Goal: Check status: Check status

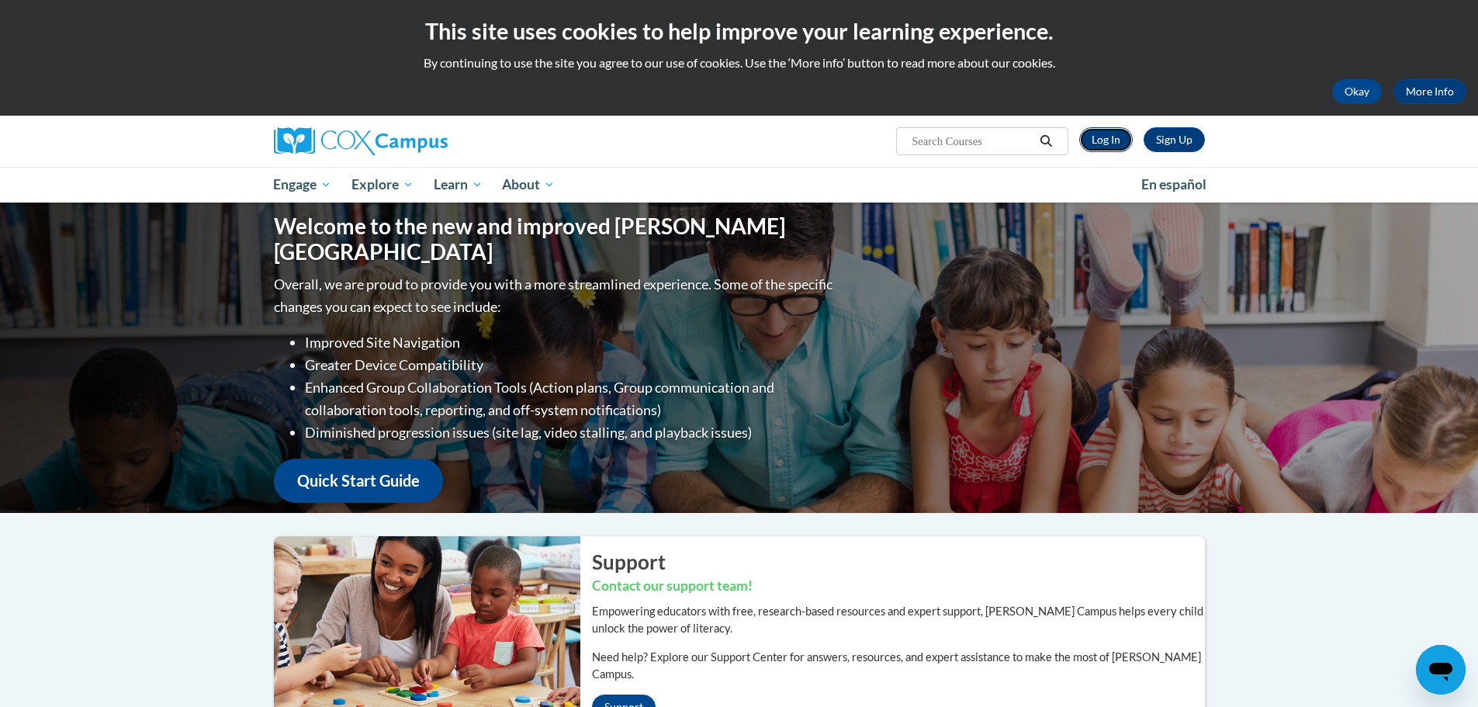
click at [1115, 138] on link "Log In" at bounding box center [1106, 139] width 54 height 25
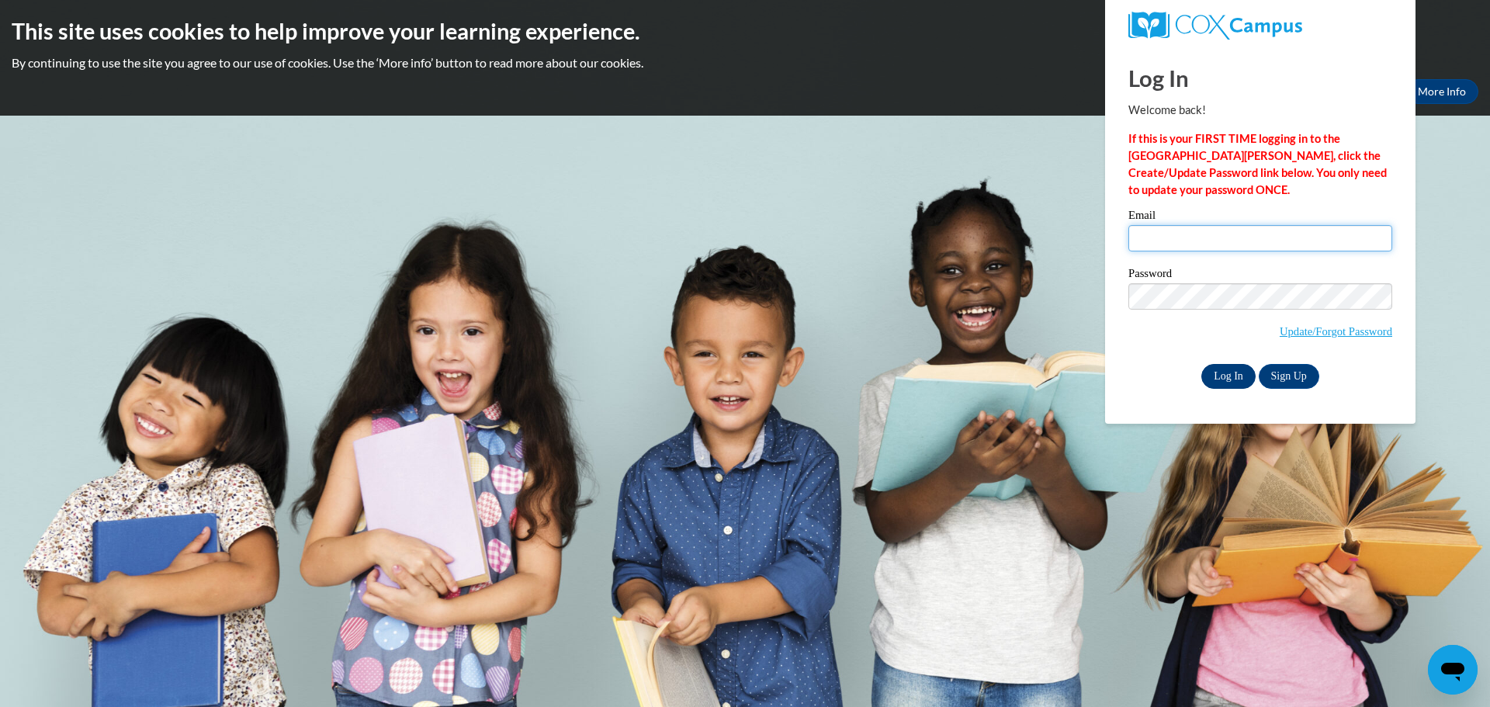
type input "[PERSON_NAME][EMAIL_ADDRESS][PERSON_NAME][DOMAIN_NAME]"
click at [1217, 375] on input "Log In" at bounding box center [1228, 376] width 54 height 25
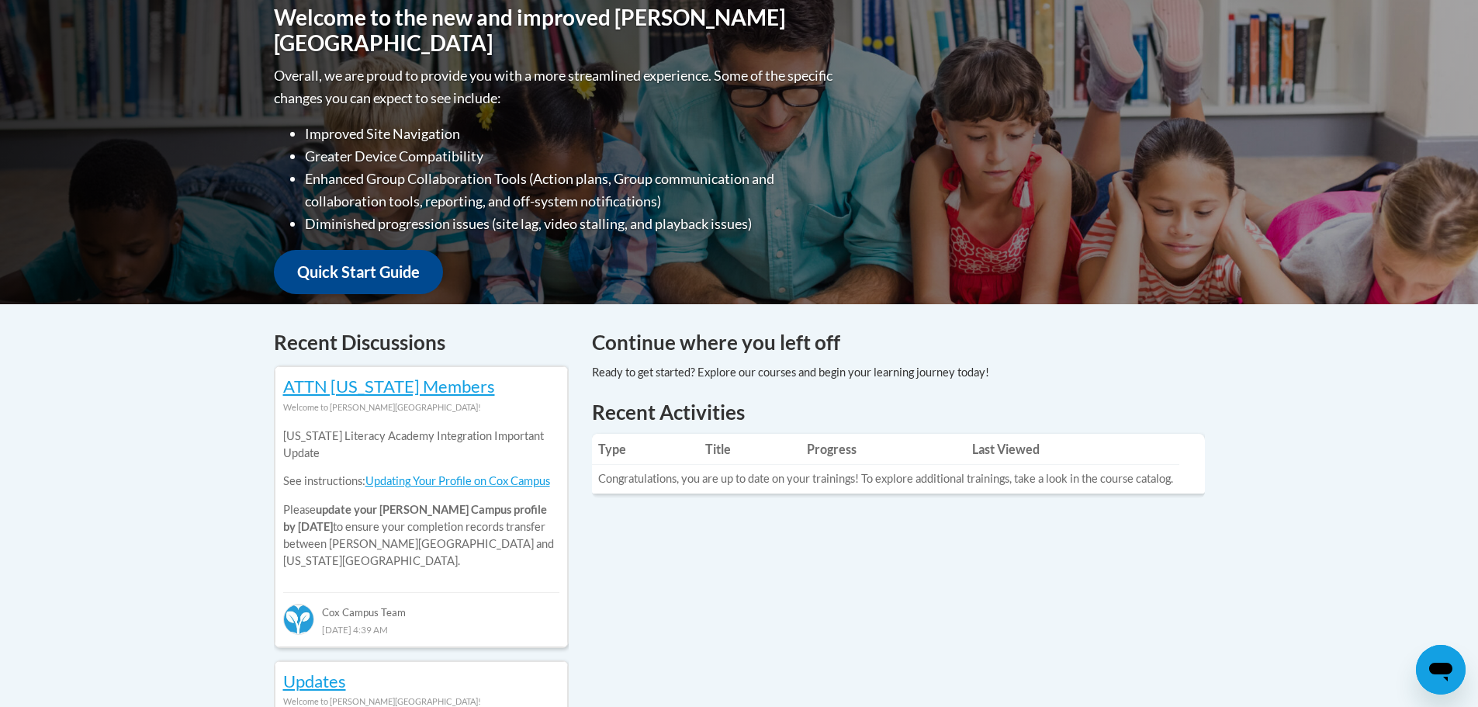
scroll to position [46, 0]
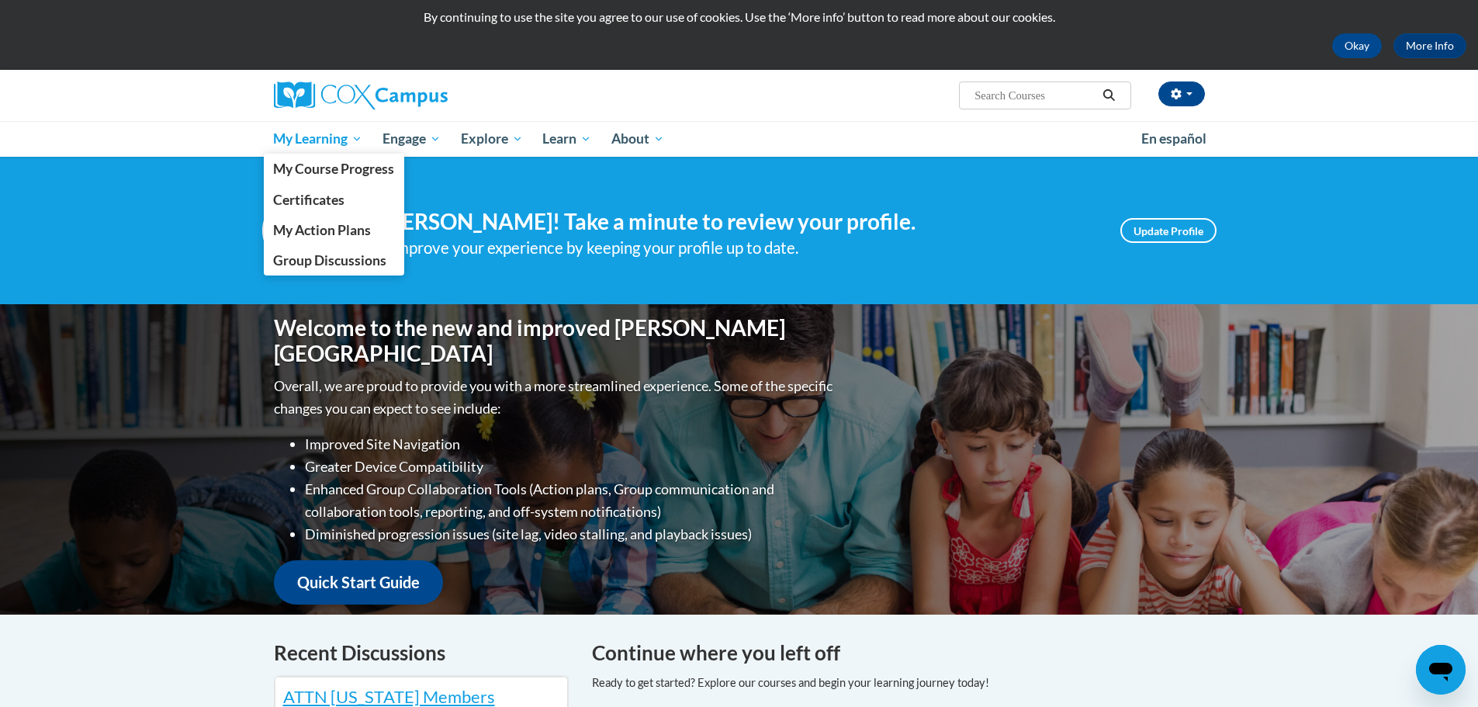
click at [310, 137] on span "My Learning" at bounding box center [317, 139] width 89 height 19
click at [306, 170] on span "My Course Progress" at bounding box center [333, 169] width 121 height 16
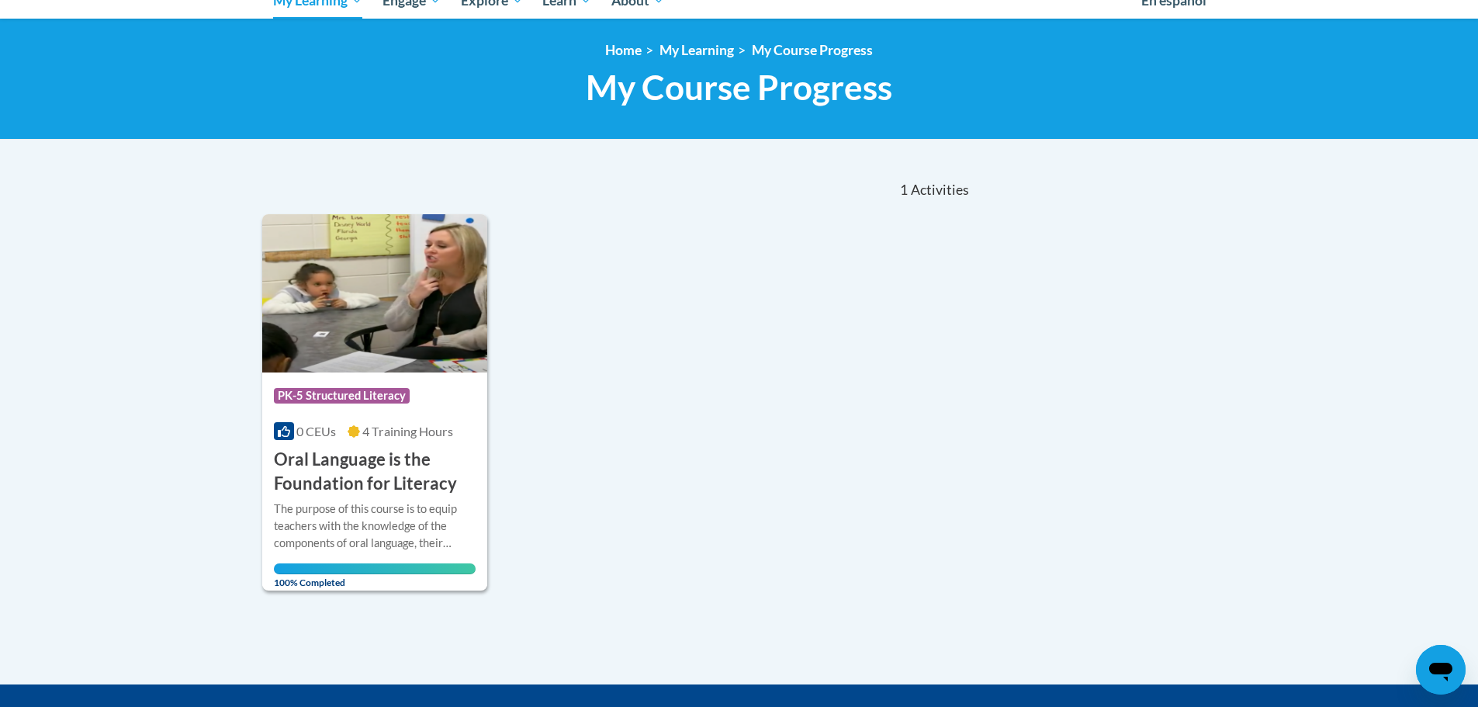
scroll to position [106, 0]
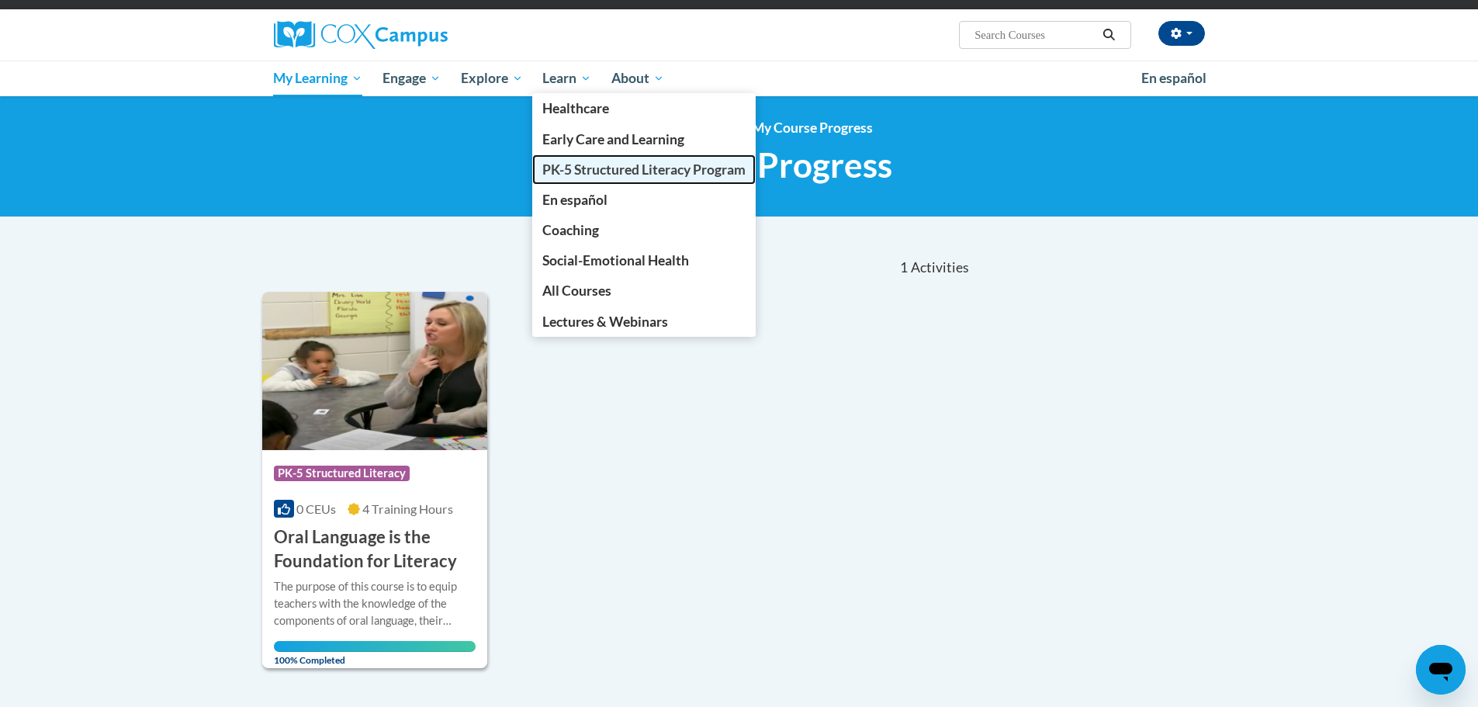
click at [563, 168] on span "PK-5 Structured Literacy Program" at bounding box center [643, 169] width 203 height 16
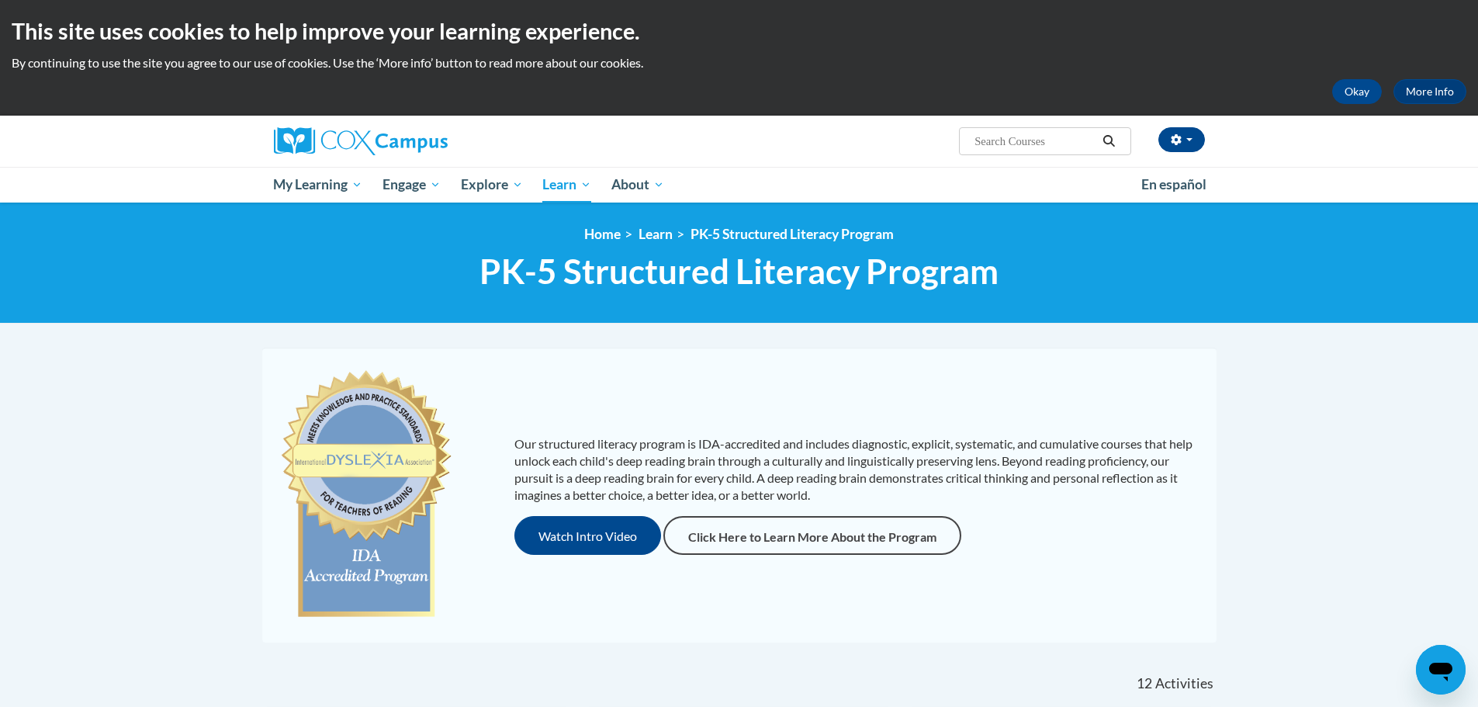
click at [1065, 145] on input "Search..." at bounding box center [1035, 141] width 124 height 19
